Goal: Find specific fact: Find specific fact

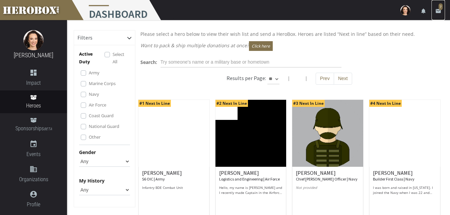
click at [436, 15] on link "email 7" at bounding box center [437, 10] width 13 height 20
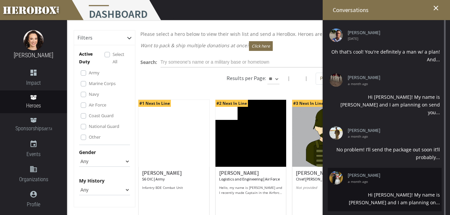
click at [401, 177] on li "[PERSON_NAME] a month ago Hi [PERSON_NAME]! My name is [PERSON_NAME] and I am p…" at bounding box center [385, 189] width 114 height 43
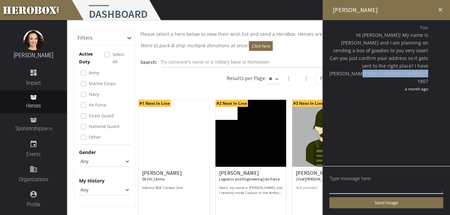
drag, startPoint x: 387, startPoint y: 67, endPoint x: 431, endPoint y: 73, distance: 45.0
click at [431, 73] on div "You Hi [PERSON_NAME]! My name is [PERSON_NAME] and I am planning on sending a b…" at bounding box center [386, 57] width 117 height 69
copy span "NIT 61807 APO AE 09321-1807"
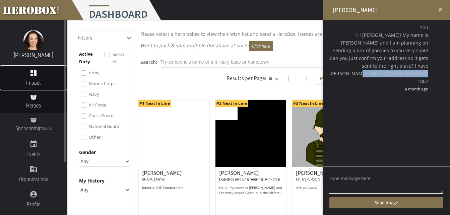
click at [30, 75] on icon "dashboard" at bounding box center [33, 73] width 67 height 8
